Goal: Navigation & Orientation: Find specific page/section

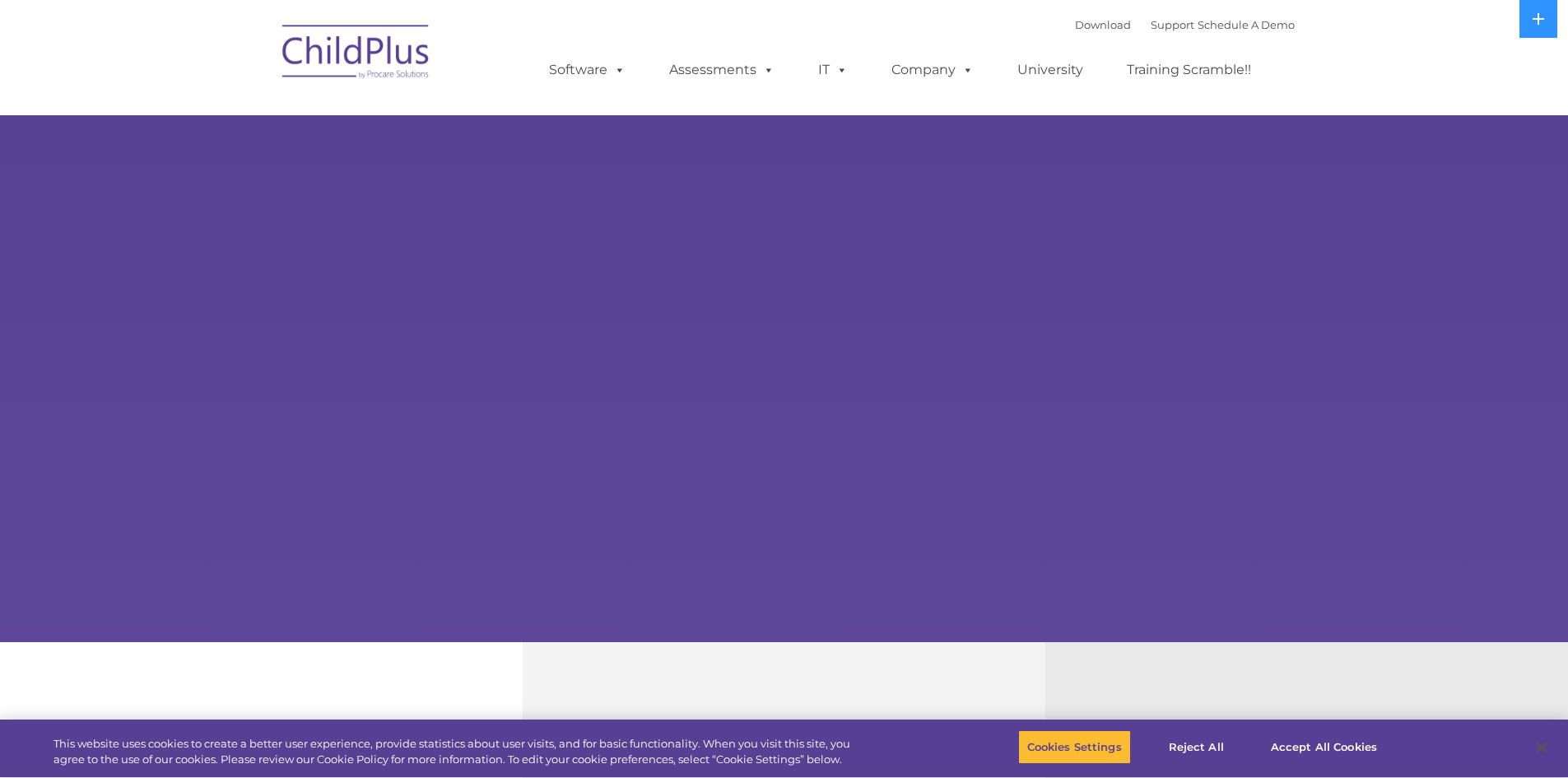
select select "MEDIUM"
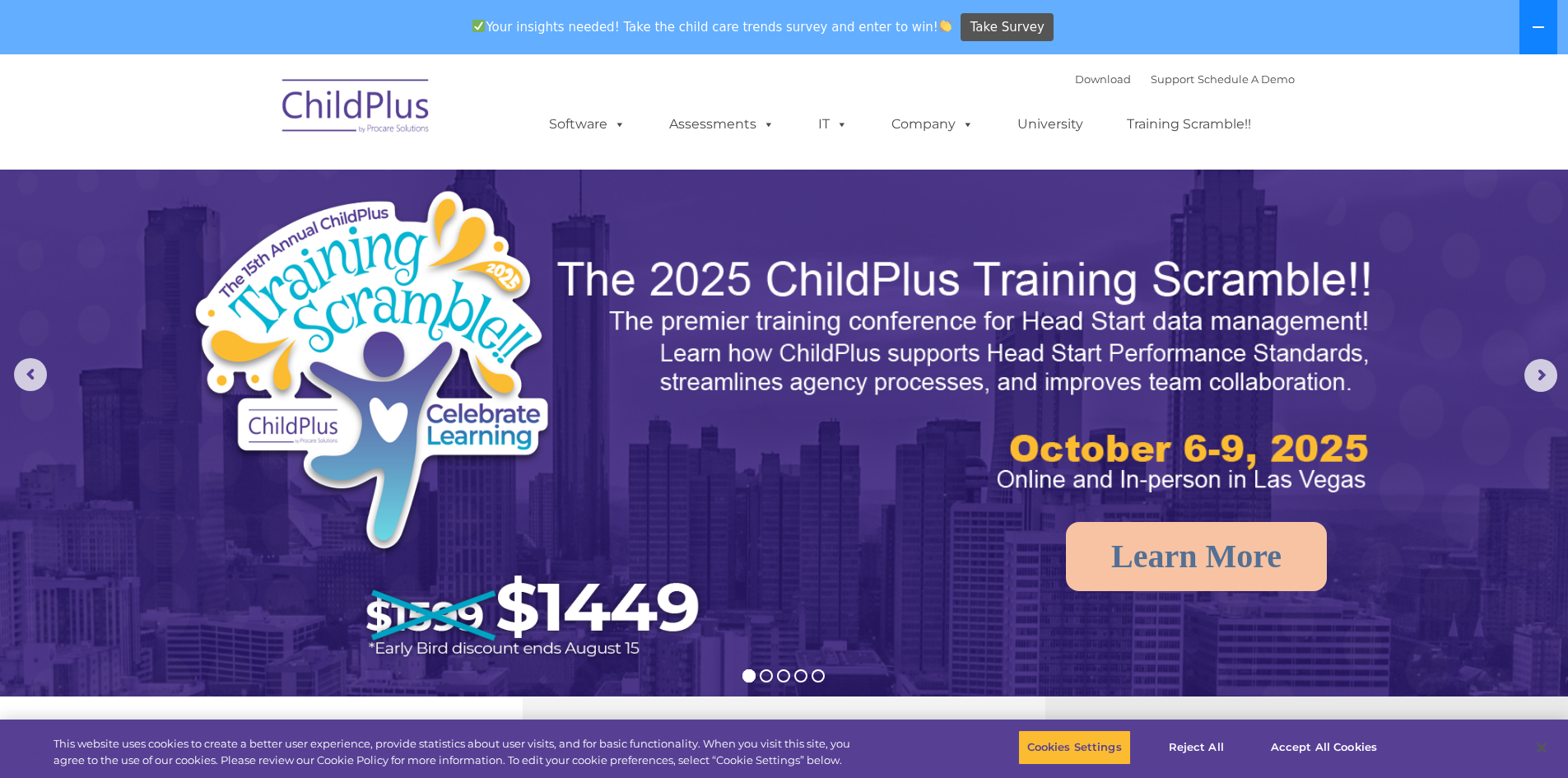
click at [1544, 39] on button at bounding box center [1538, 27] width 38 height 54
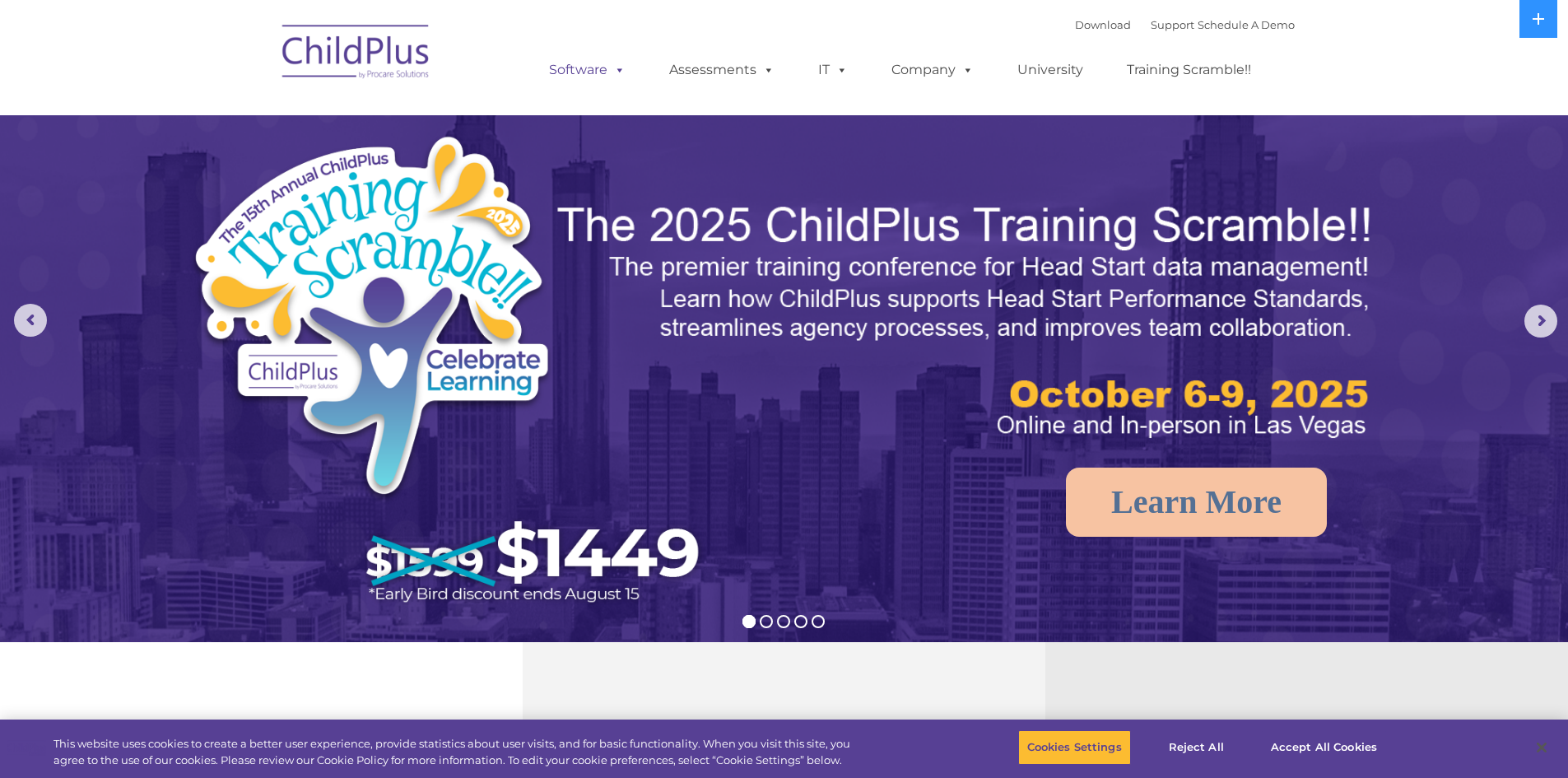
click at [618, 70] on span at bounding box center [617, 70] width 18 height 16
click at [737, 77] on link "Assessments" at bounding box center [722, 70] width 138 height 33
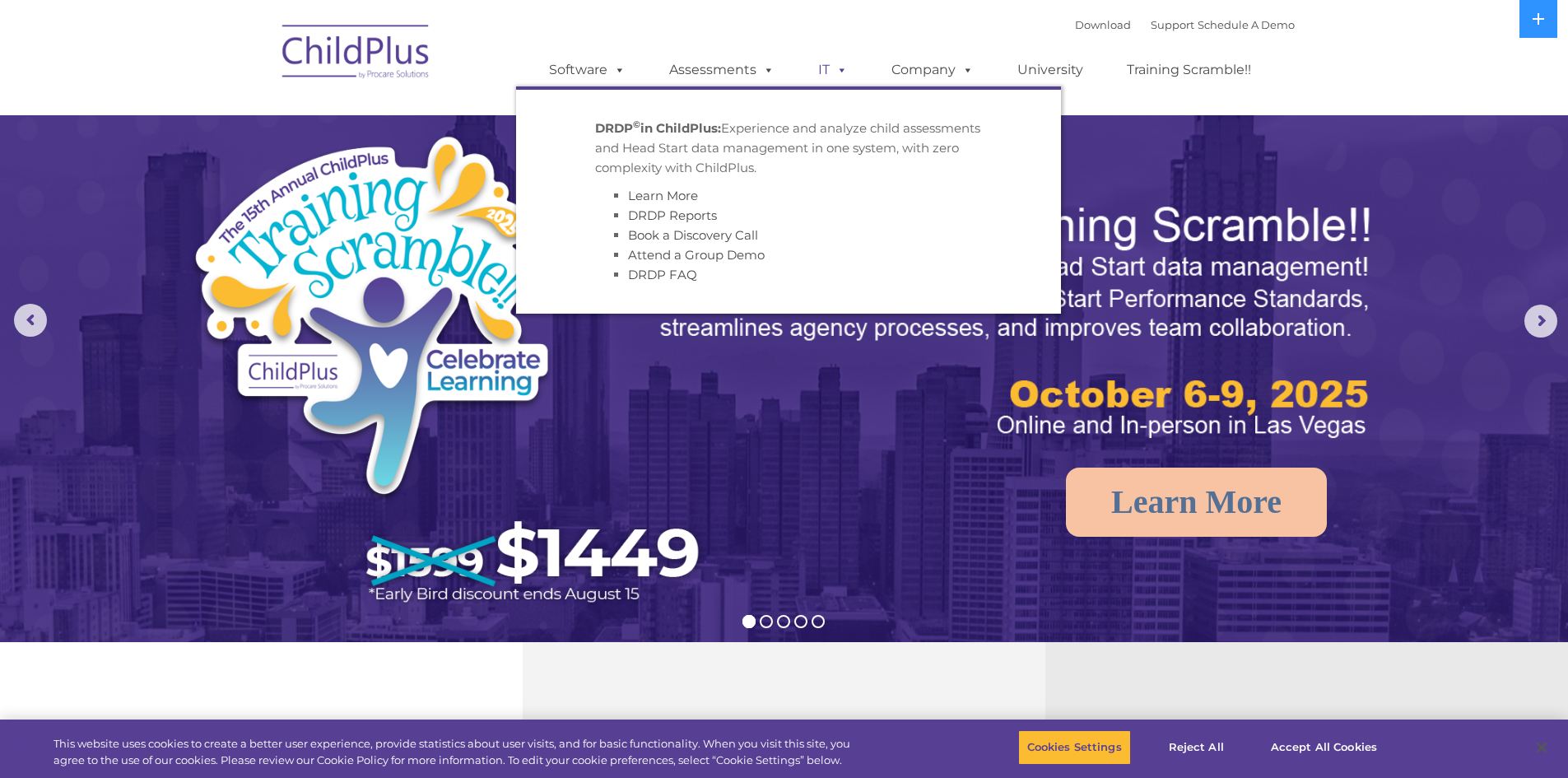
drag, startPoint x: 794, startPoint y: 75, endPoint x: 804, endPoint y: 75, distance: 10.0
click at [795, 75] on ul "Software ChildPlus: The original and most widely-used Head Start data managemen…" at bounding box center [905, 70] width 779 height 66
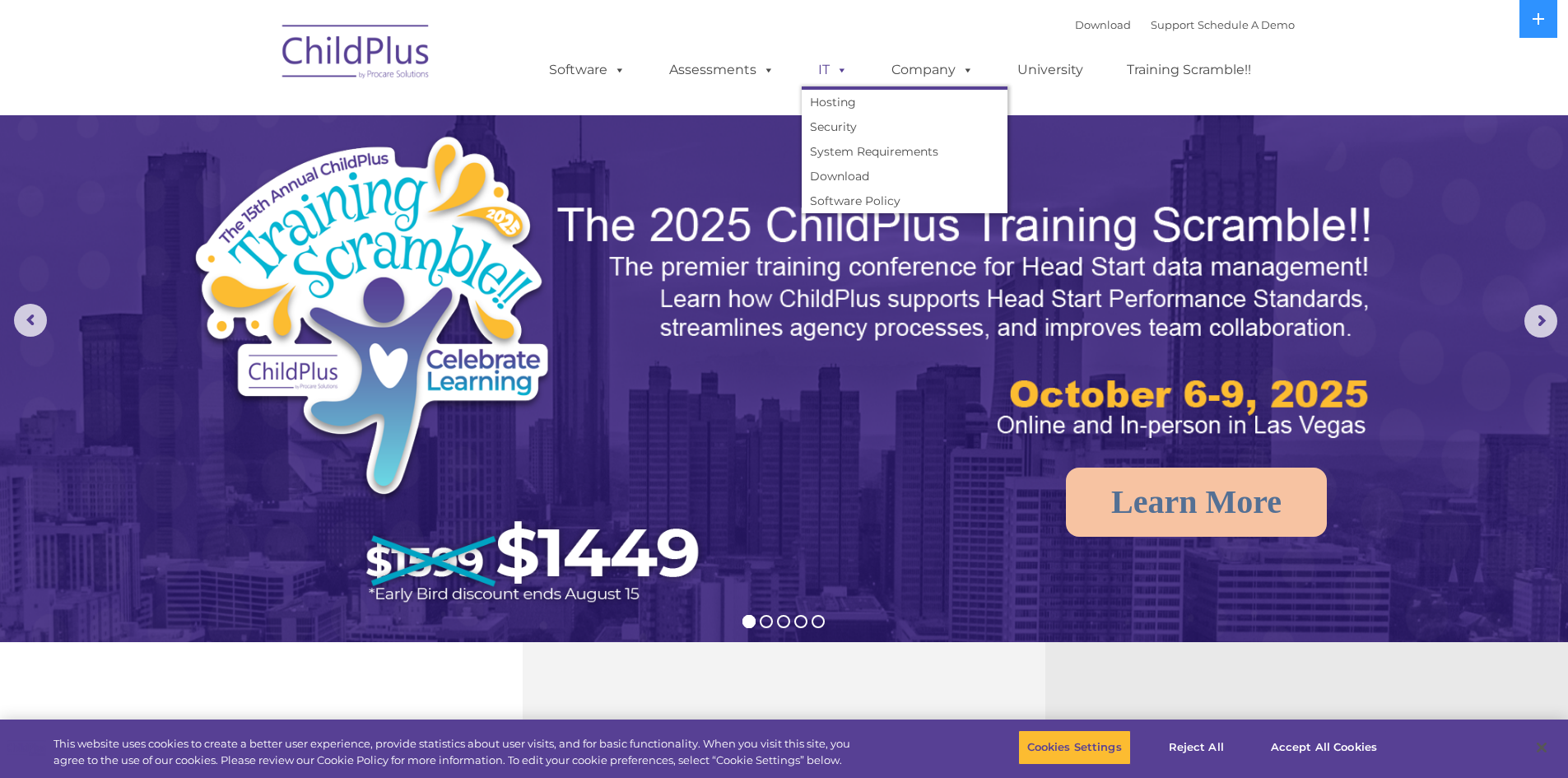
click at [820, 75] on link "IT" at bounding box center [832, 70] width 63 height 33
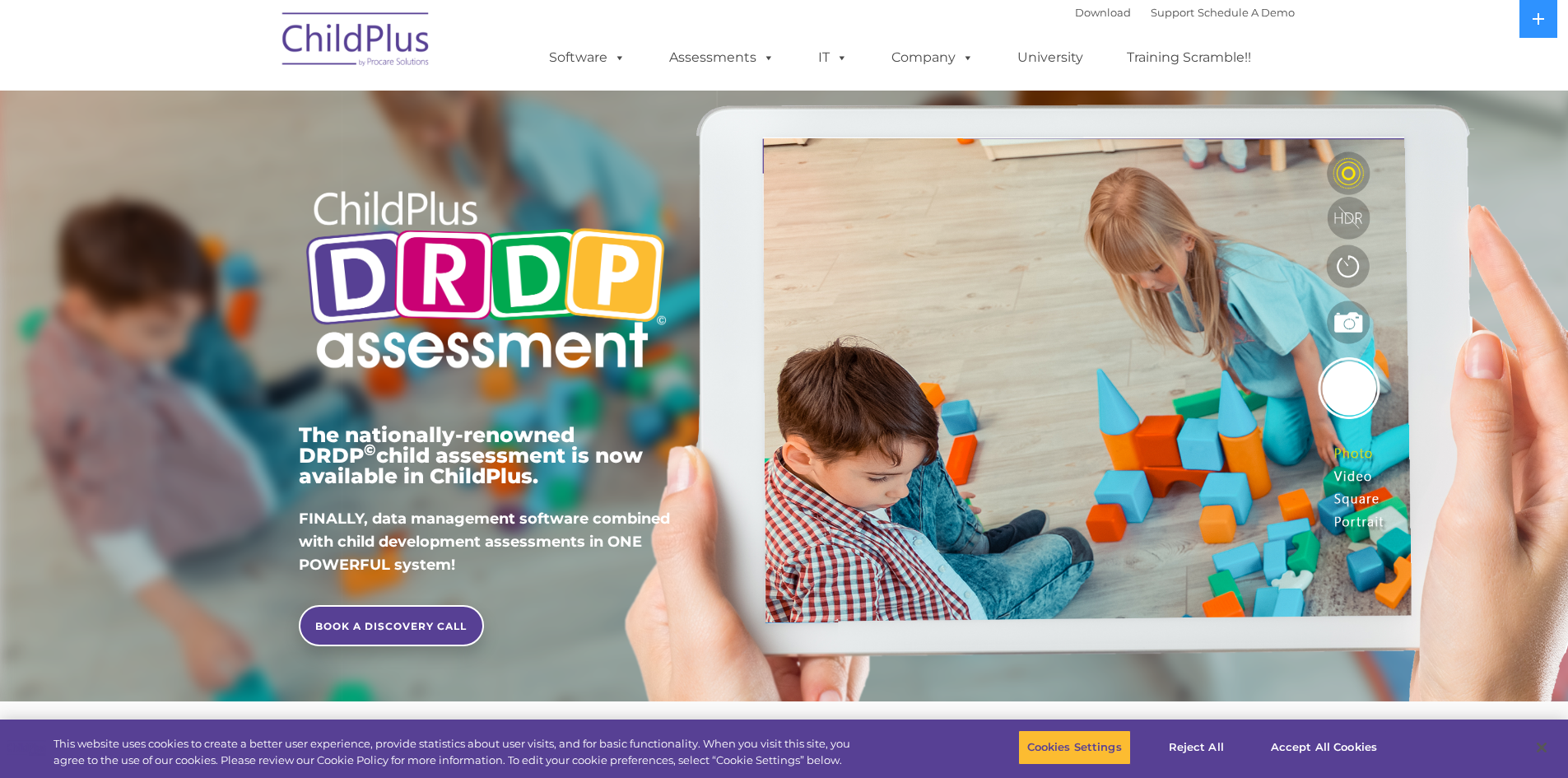
drag, startPoint x: 0, startPoint y: 0, endPoint x: 820, endPoint y: 75, distance: 823.4
click at [820, 75] on ul "Software ChildPlus: The original and most widely-used Head Start data managemen…" at bounding box center [905, 57] width 779 height 66
click at [835, 65] on span at bounding box center [839, 57] width 18 height 16
click at [837, 65] on span at bounding box center [839, 57] width 18 height 16
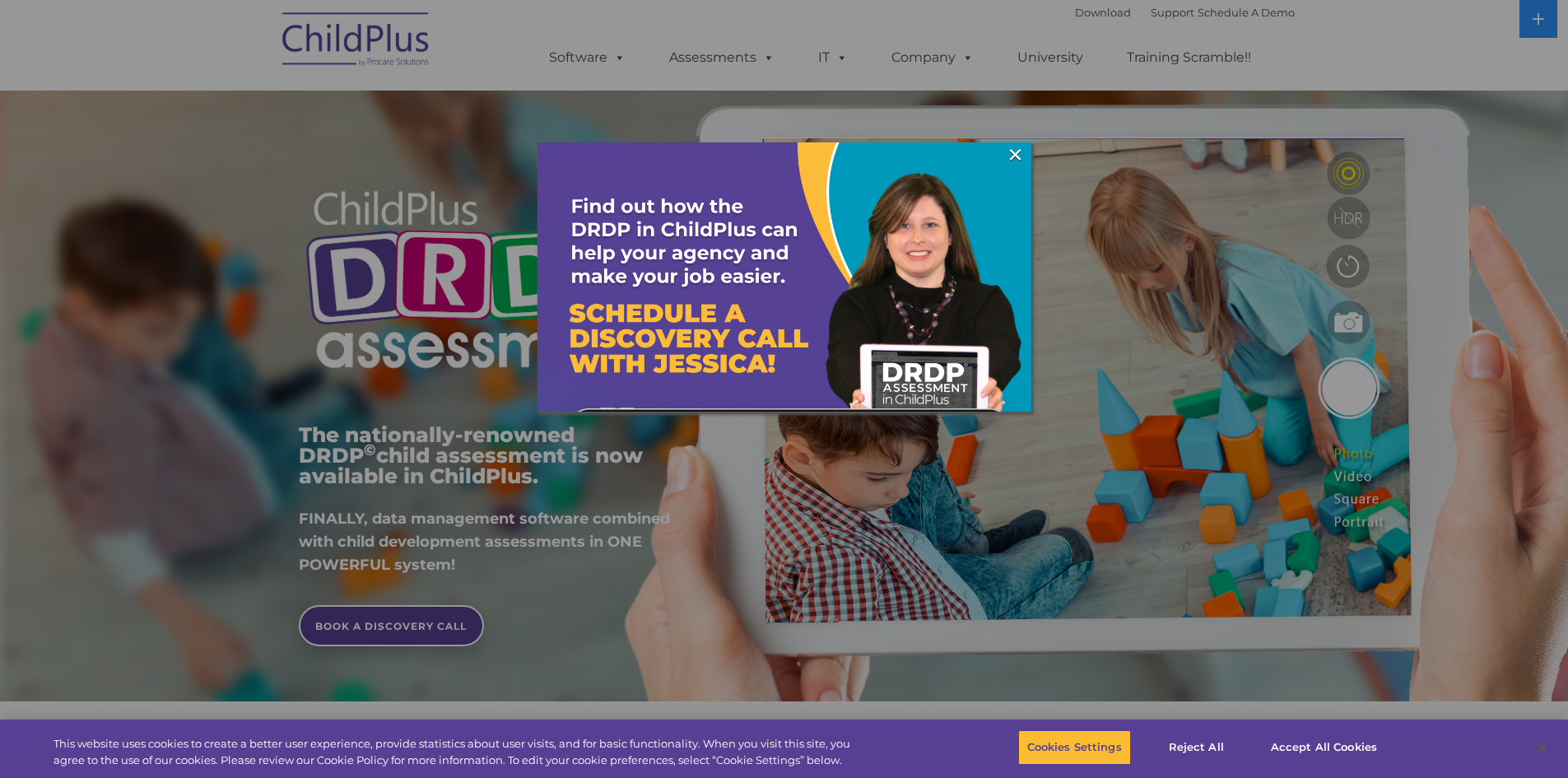
click at [903, 65] on div at bounding box center [784, 389] width 1568 height 778
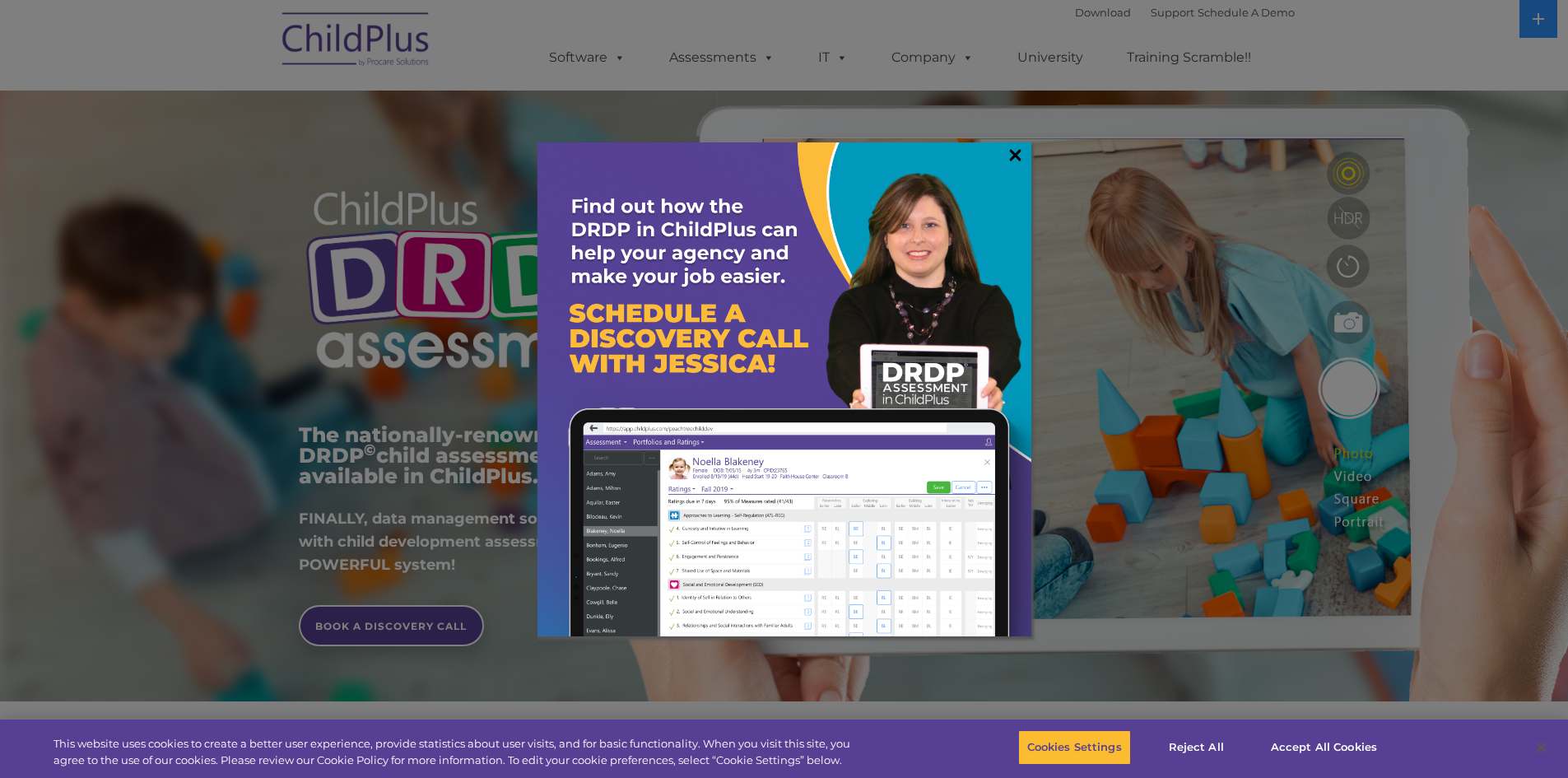
click at [1018, 148] on link "×" at bounding box center [1015, 155] width 19 height 17
